Goal: Task Accomplishment & Management: Use online tool/utility

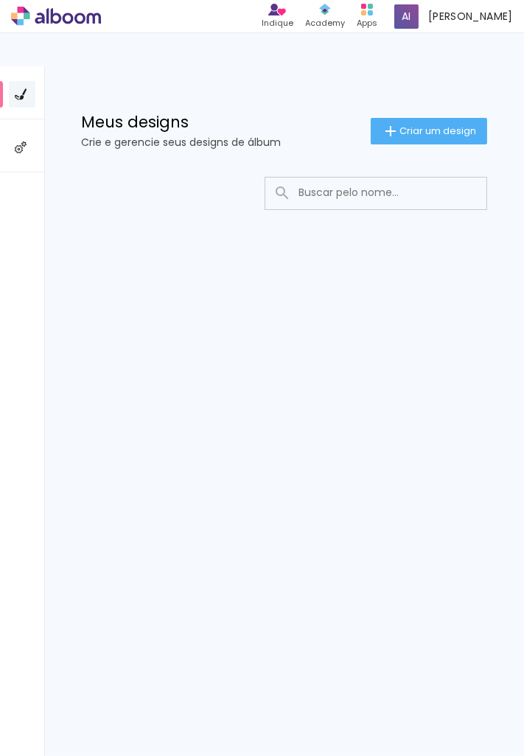
click at [425, 122] on paper-button "Criar um design" at bounding box center [429, 131] width 116 height 27
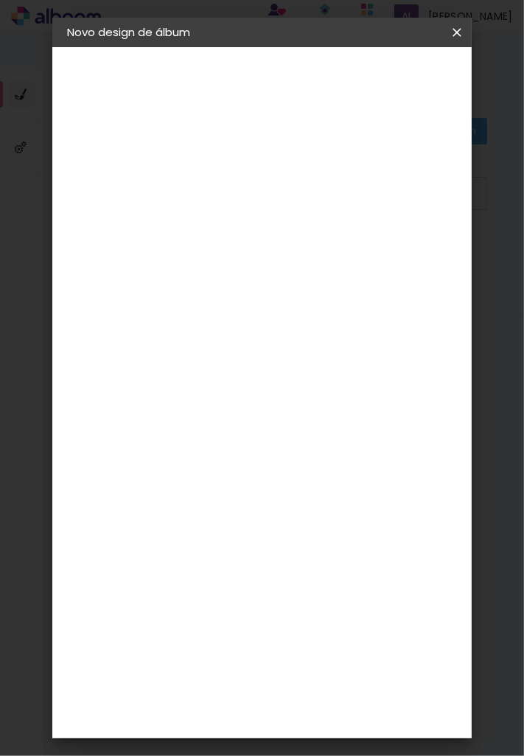
click at [308, 199] on input at bounding box center [308, 197] width 0 height 23
type input "Darla"
click at [434, 87] on paper-button "Avançar" at bounding box center [423, 78] width 72 height 25
click at [276, 604] on div "ArtCollor" at bounding box center [249, 600] width 53 height 12
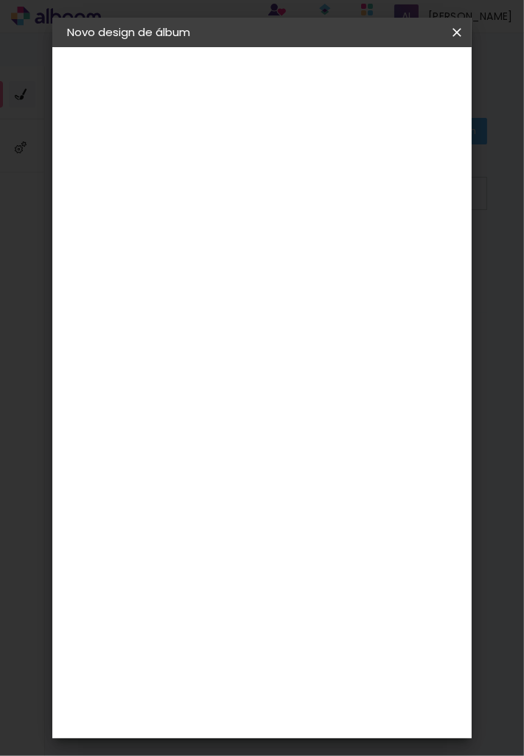
click at [279, 312] on paper-item "Foto 15" at bounding box center [270, 331] width 159 height 38
click at [411, 234] on paper-item "Tamanho Livre" at bounding box center [438, 224] width 141 height 32
click at [0, 0] on slot "Tamanho Livre" at bounding box center [0, 0] width 0 height 0
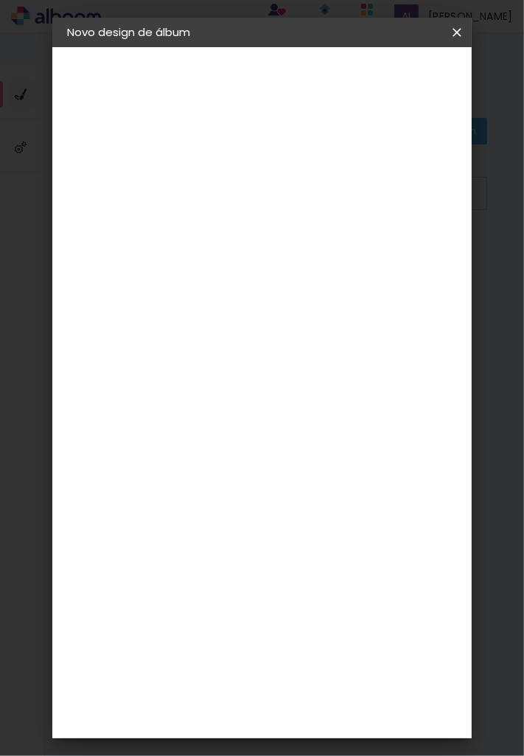
click at [0, 0] on slot "Avançar" at bounding box center [0, 0] width 0 height 0
click at [363, 236] on span "30" at bounding box center [352, 234] width 24 height 22
click at [522, 239] on iron-overlay-backdrop at bounding box center [262, 378] width 524 height 756
click at [450, 88] on span "Iniciar design" at bounding box center [459, 83] width 34 height 21
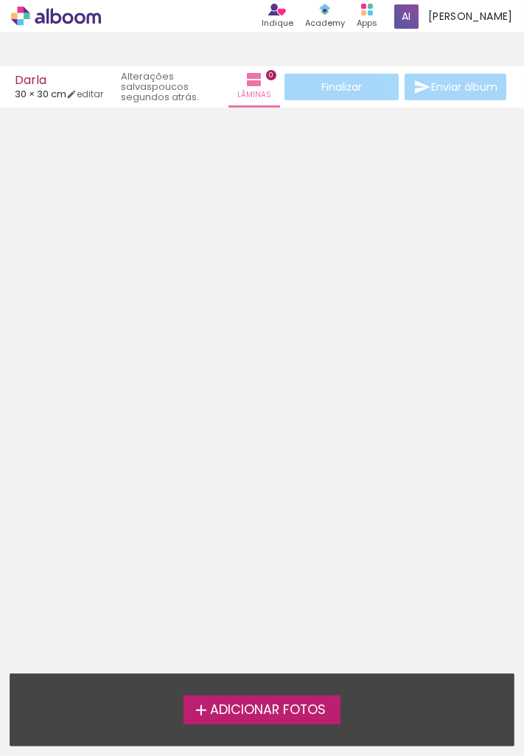
scroll to position [4, 0]
click at [279, 718] on label "Adicionar Fotos" at bounding box center [261, 710] width 157 height 28
click at [0, 0] on input "file" at bounding box center [0, 0] width 0 height 0
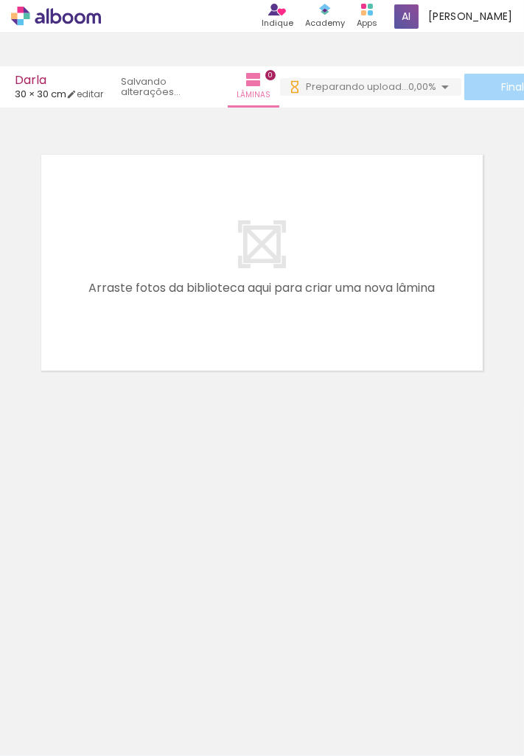
click at [149, 637] on neon-animated-pages "Confirmar Cancelar" at bounding box center [262, 432] width 524 height 648
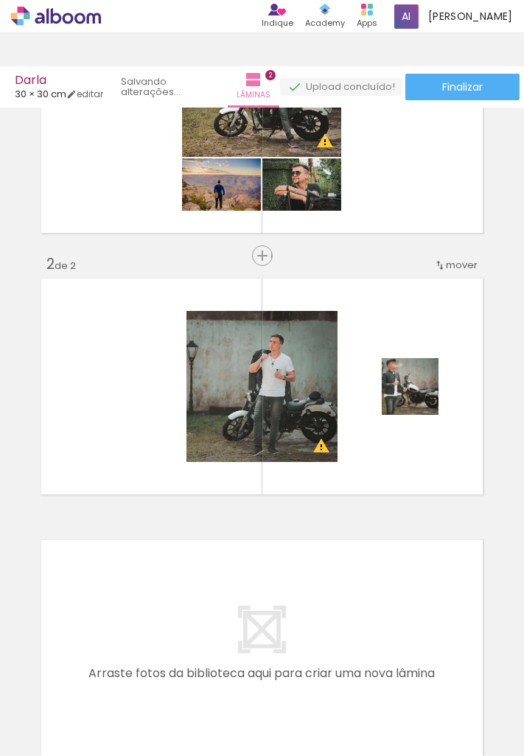
scroll to position [0, 0]
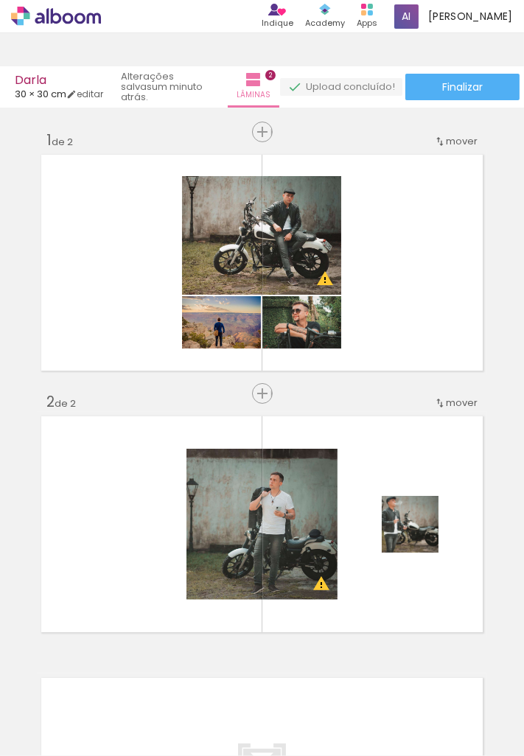
click at [285, 498] on div at bounding box center [261, 524] width 151 height 151
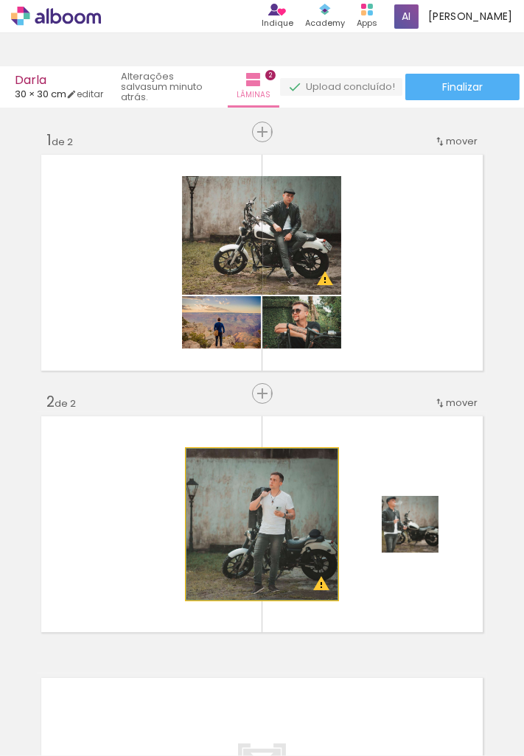
type paper-slider "101"
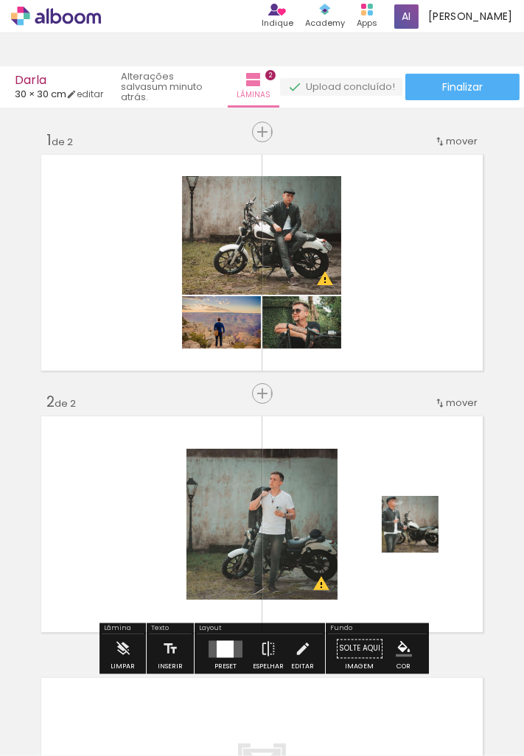
click at [203, 494] on div "Largura Cor" at bounding box center [204, 487] width 27 height 22
click at [0, 0] on paper-item at bounding box center [0, 0] width 0 height 0
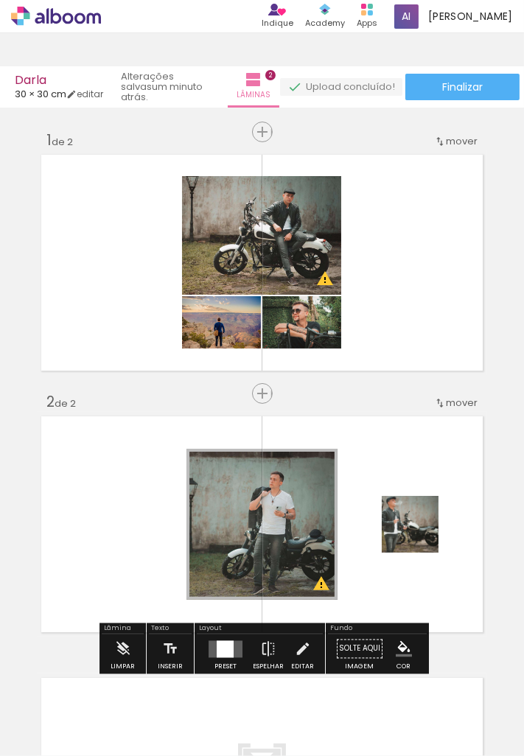
click at [433, 428] on quentale-layouter at bounding box center [262, 524] width 450 height 225
click at [503, 413] on div "Inserir lâmina 1 de 2 Inserir lâmina 2 de 2 O Designbox precisará aumentar a su…" at bounding box center [262, 506] width 524 height 786
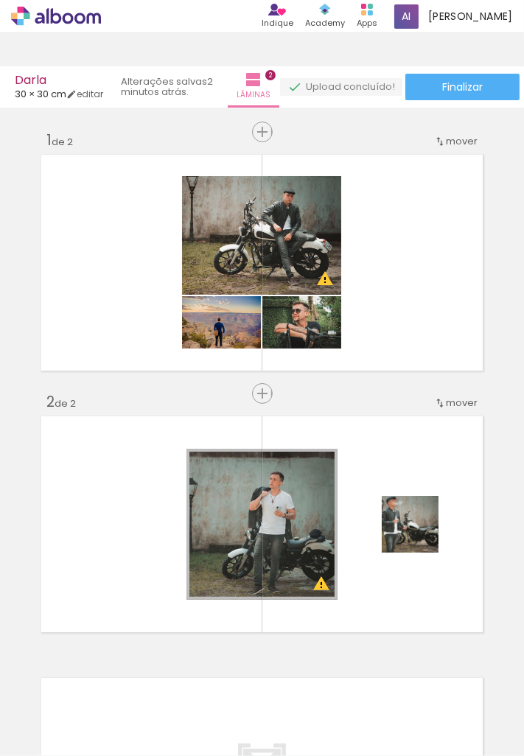
click at [409, 457] on quentale-layouter at bounding box center [262, 524] width 450 height 225
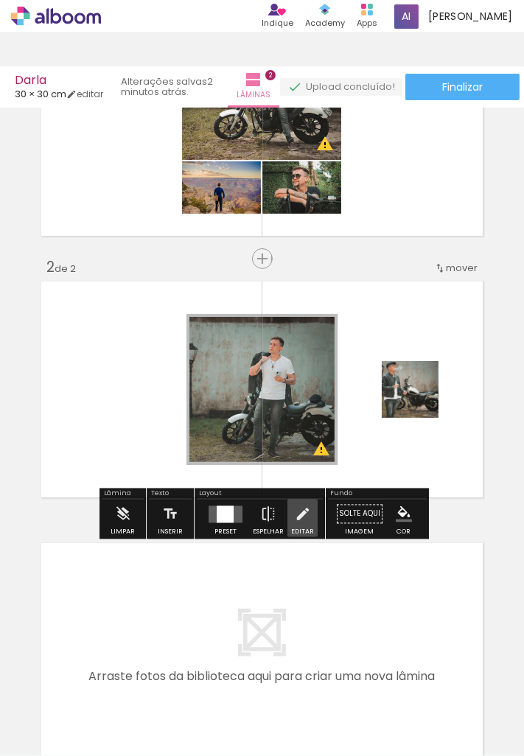
scroll to position [140, 0]
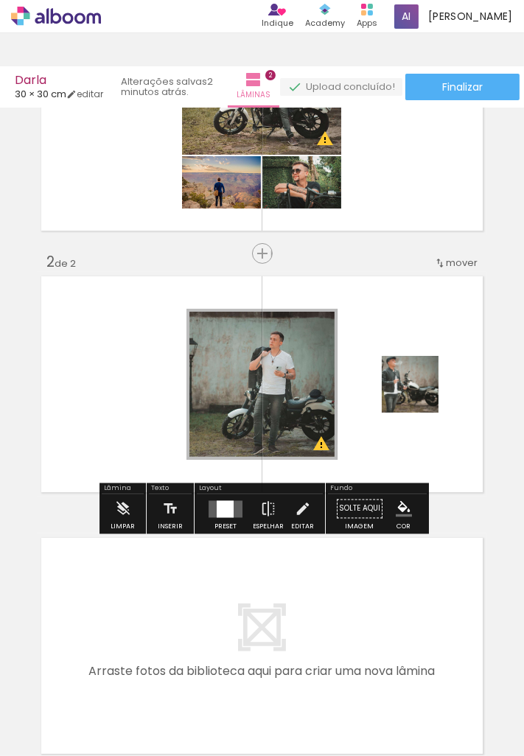
click at [0, 0] on div "Confirmar Cancelar" at bounding box center [0, 0] width 0 height 0
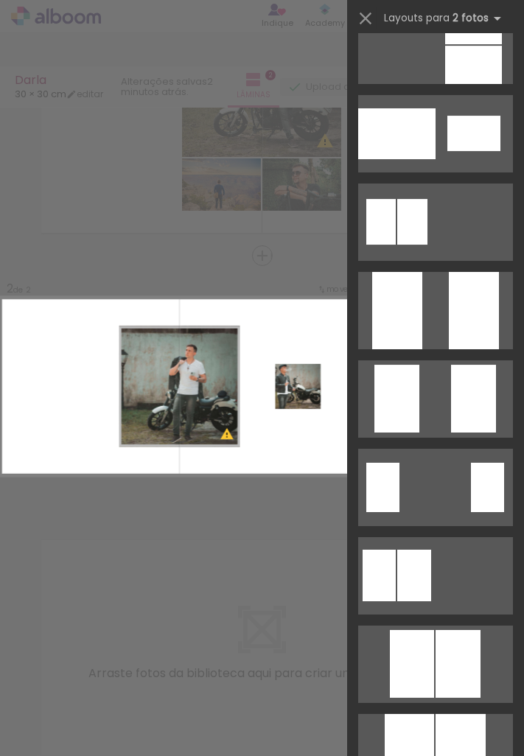
scroll to position [4371, 0]
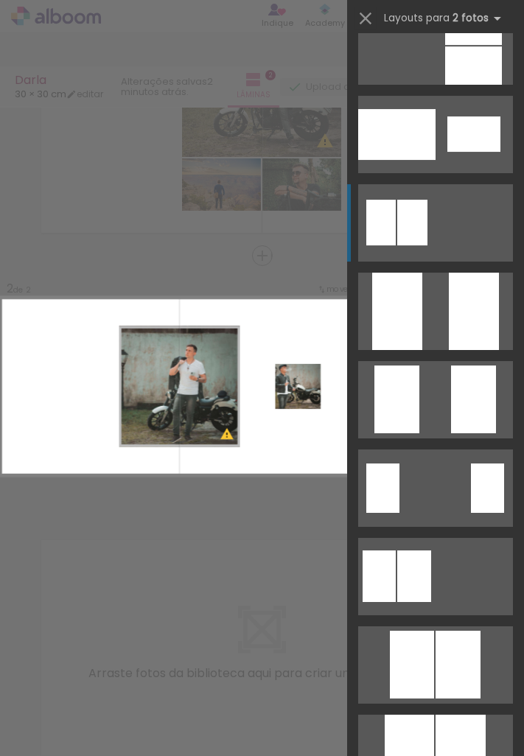
click at [403, 236] on div at bounding box center [412, 223] width 30 height 46
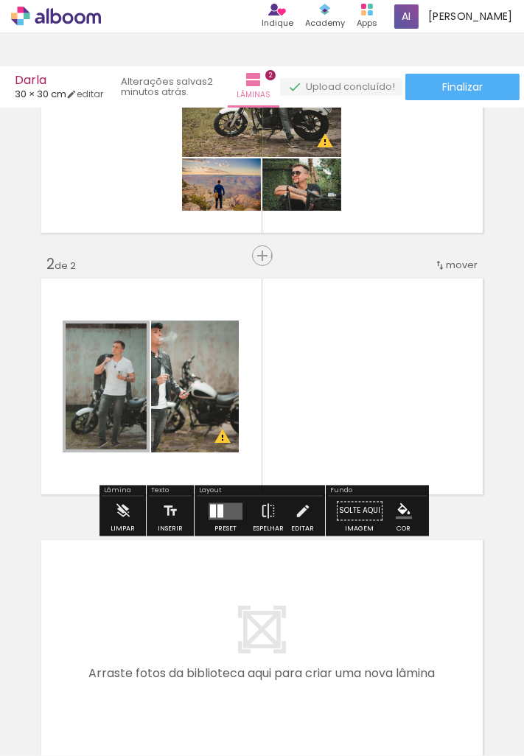
click at [499, 284] on div "Inserir lâmina 1 de 2 Inserir lâmina 2 de 2 O Designbox precisará aumentar a su…" at bounding box center [262, 368] width 524 height 786
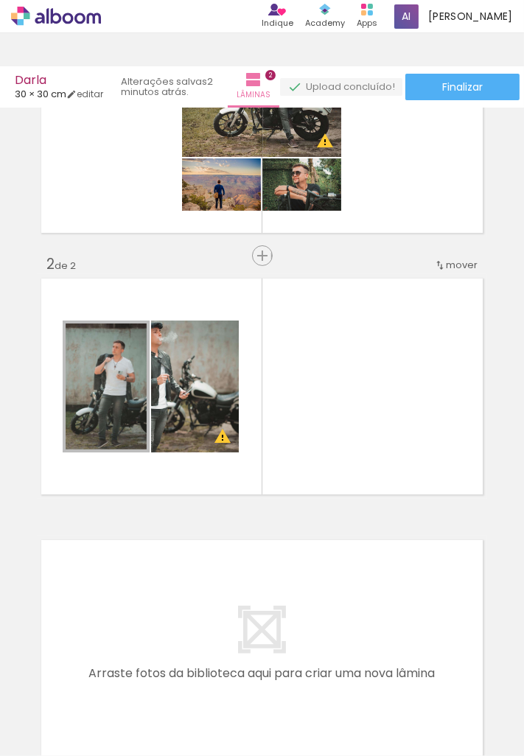
click at [381, 371] on quentale-layouter at bounding box center [262, 386] width 450 height 225
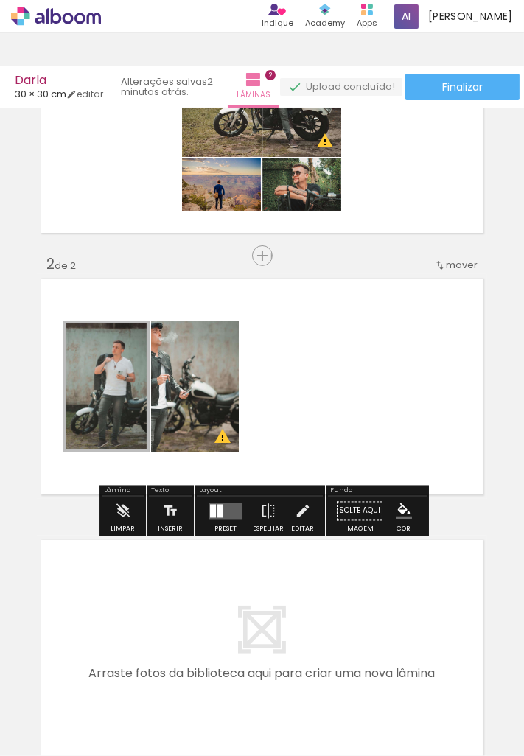
click at [482, 90] on span "Finalizar" at bounding box center [462, 87] width 41 height 10
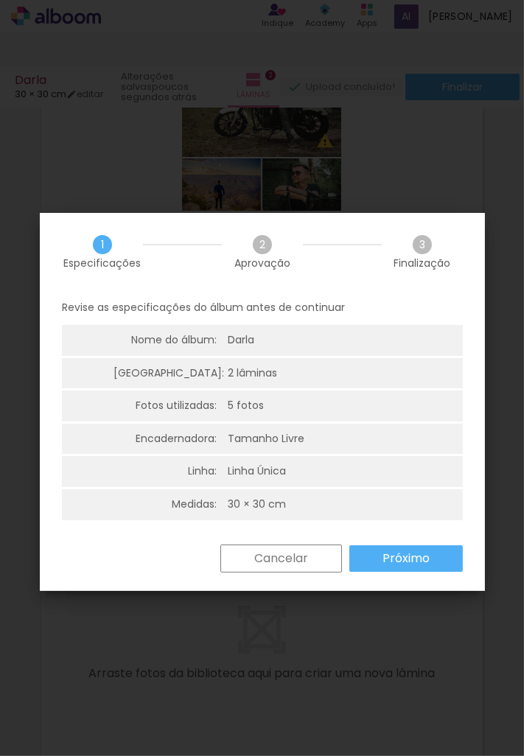
click at [0, 0] on slot "Próximo" at bounding box center [0, 0] width 0 height 0
click at [291, 549] on paper-button "Cancelar" at bounding box center [281, 559] width 122 height 28
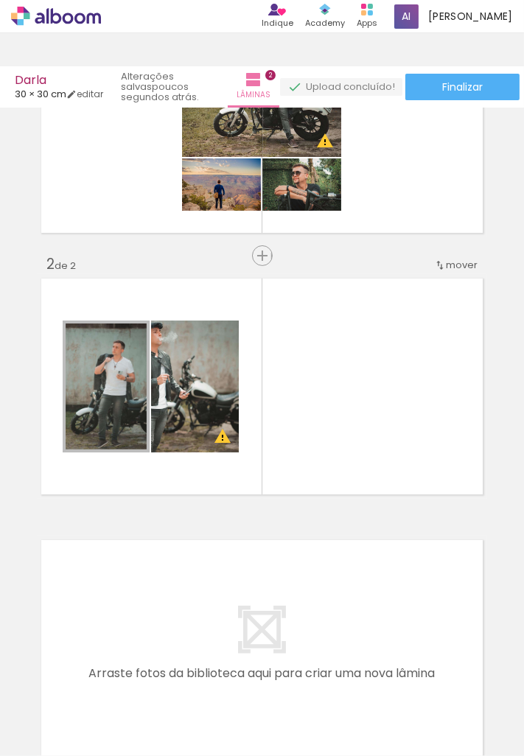
click at [290, 557] on quentale-layouter at bounding box center [262, 648] width 450 height 225
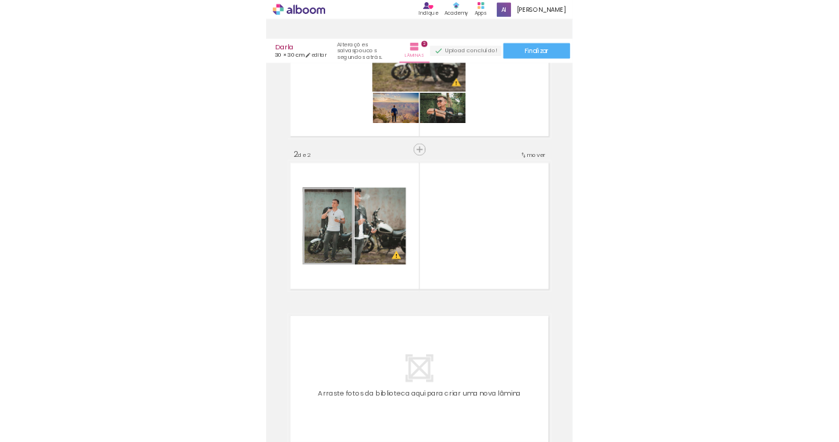
scroll to position [0, 0]
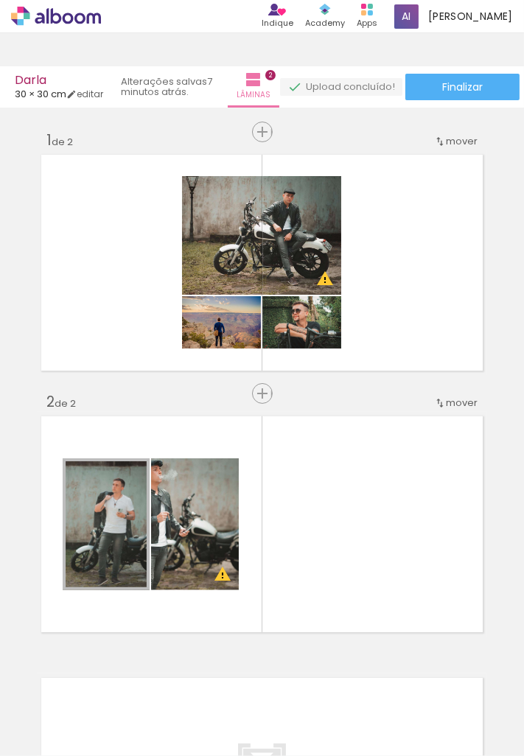
click at [97, 97] on link "editar" at bounding box center [84, 94] width 37 height 13
type input "30"
type input "60"
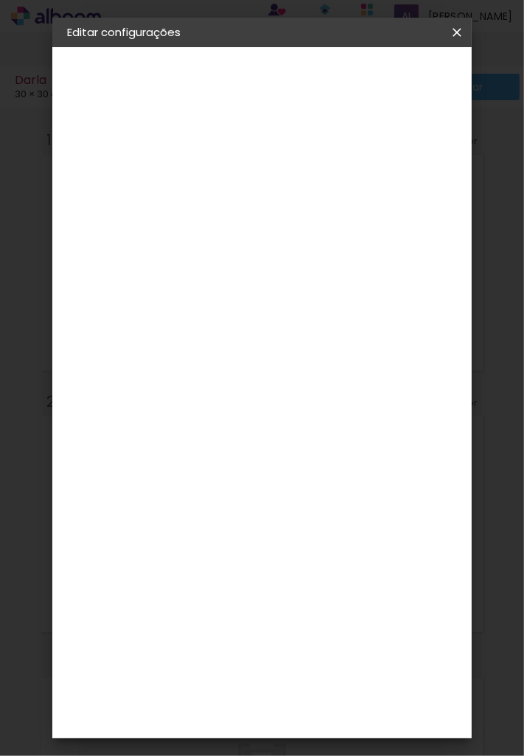
click at [280, 291] on input "30" at bounding box center [261, 290] width 38 height 22
click at [277, 289] on input "30" at bounding box center [261, 290] width 38 height 22
click at [274, 289] on input "30" at bounding box center [261, 290] width 38 height 22
click at [279, 287] on input "30" at bounding box center [261, 290] width 38 height 22
